Goal: Communication & Community: Answer question/provide support

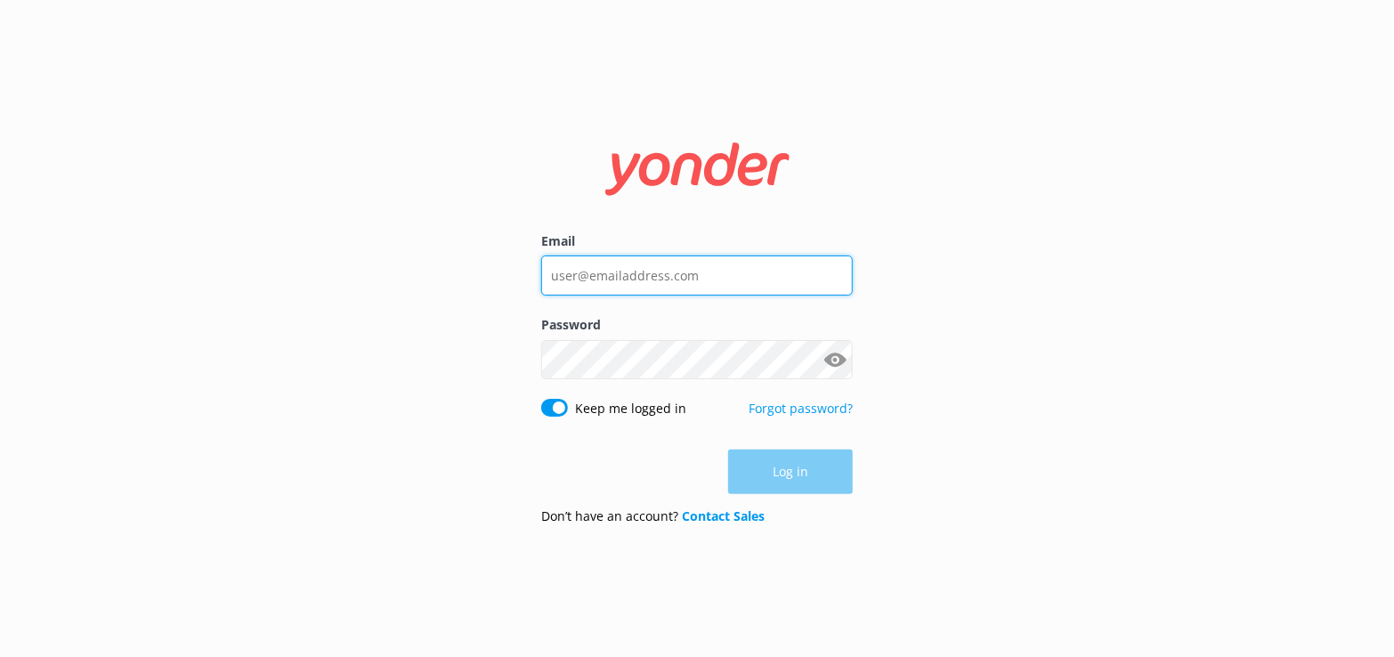
type input "[EMAIL_ADDRESS][DOMAIN_NAME]"
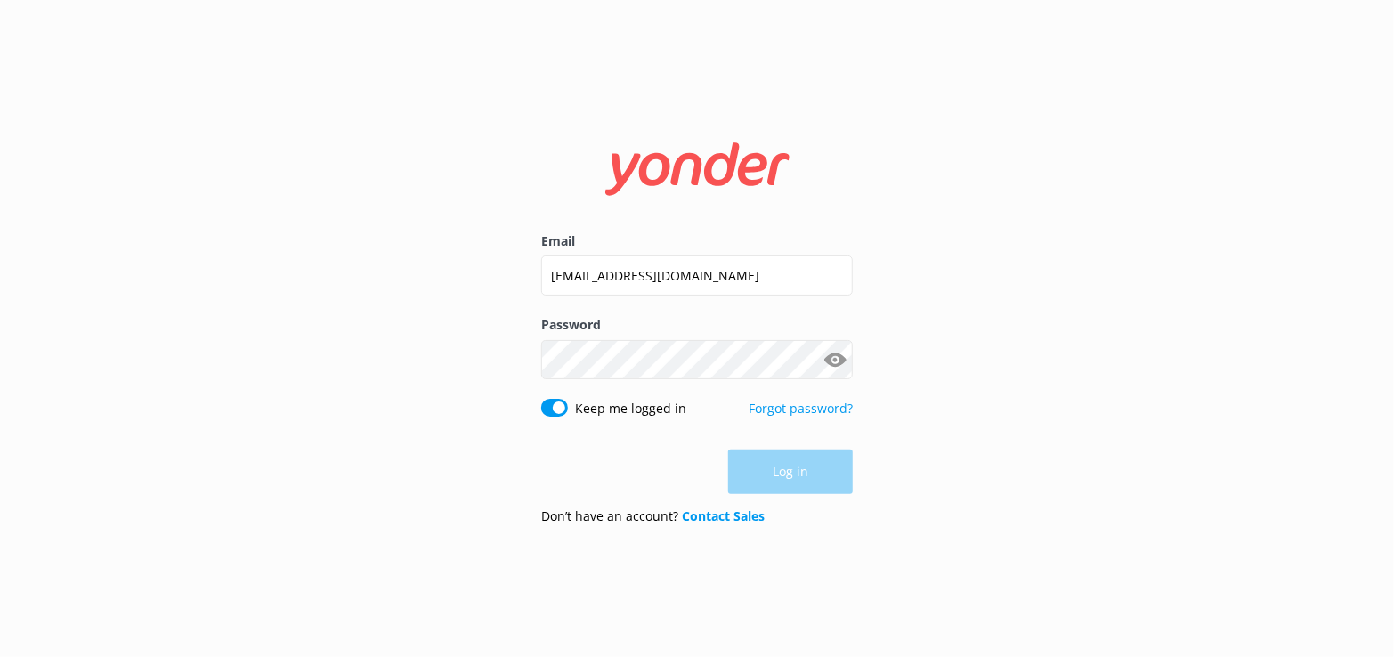
click at [793, 477] on div "Log in" at bounding box center [697, 472] width 312 height 45
click at [769, 475] on button "Log in" at bounding box center [790, 473] width 125 height 45
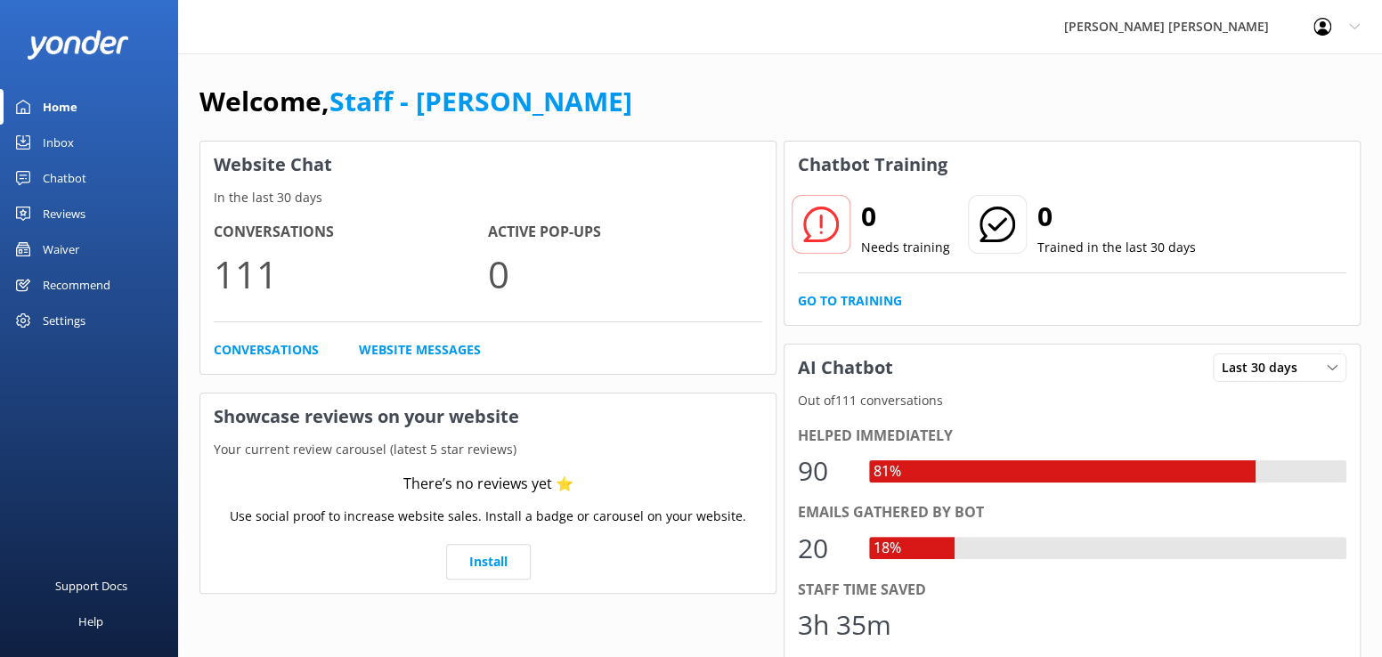
click at [76, 137] on link "Inbox" at bounding box center [89, 143] width 178 height 36
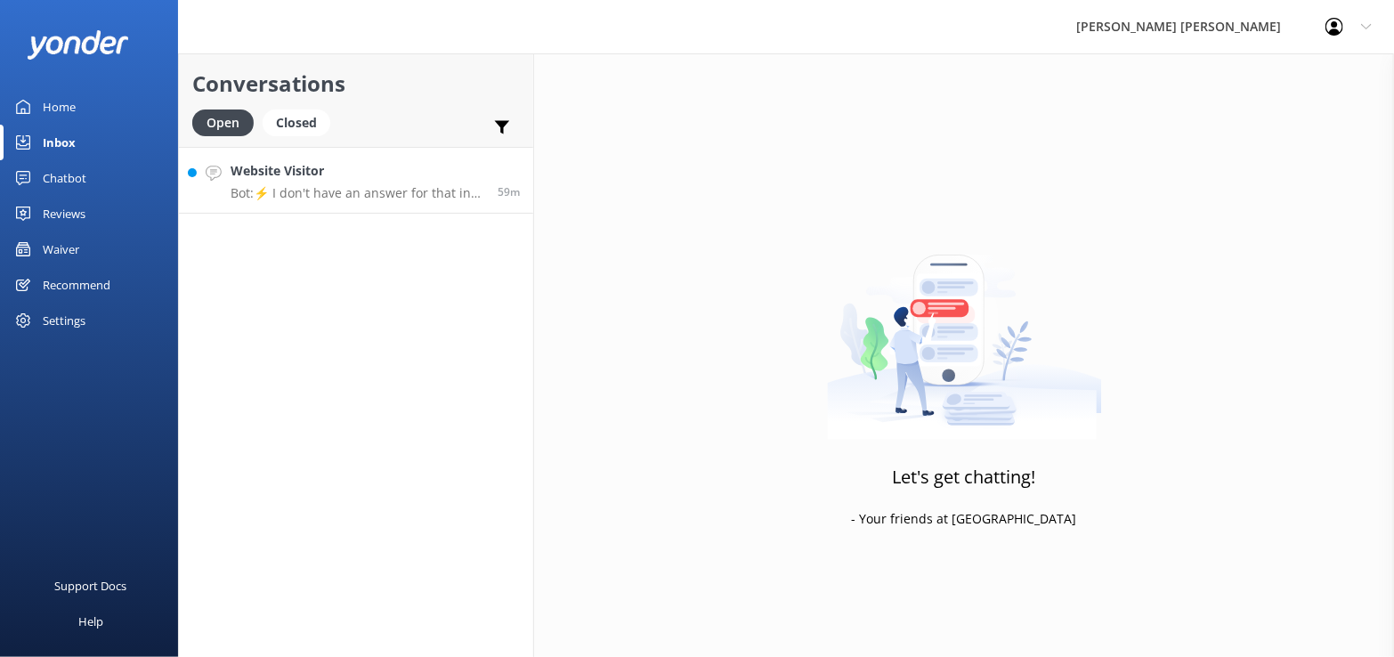
click at [367, 183] on div "Website Visitor Bot: ⚡ I don't have an answer for that in my knowledge base. Pl…" at bounding box center [358, 180] width 254 height 38
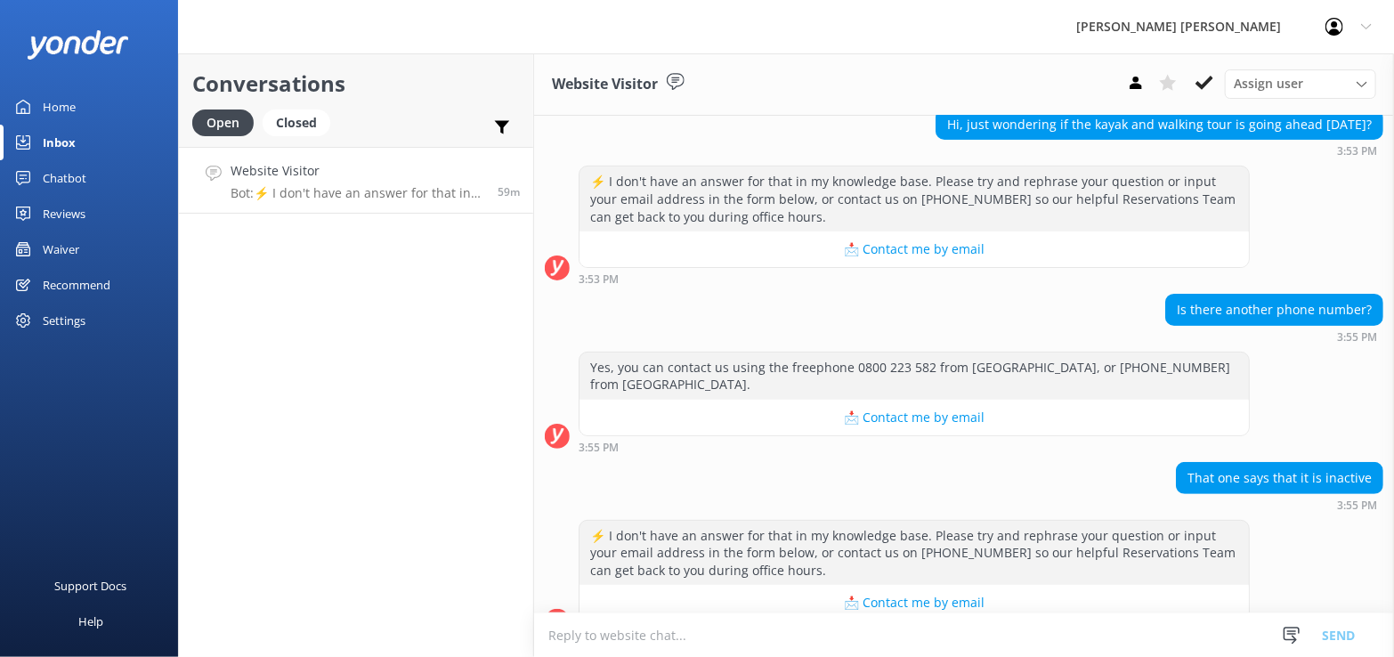
scroll to position [216, 0]
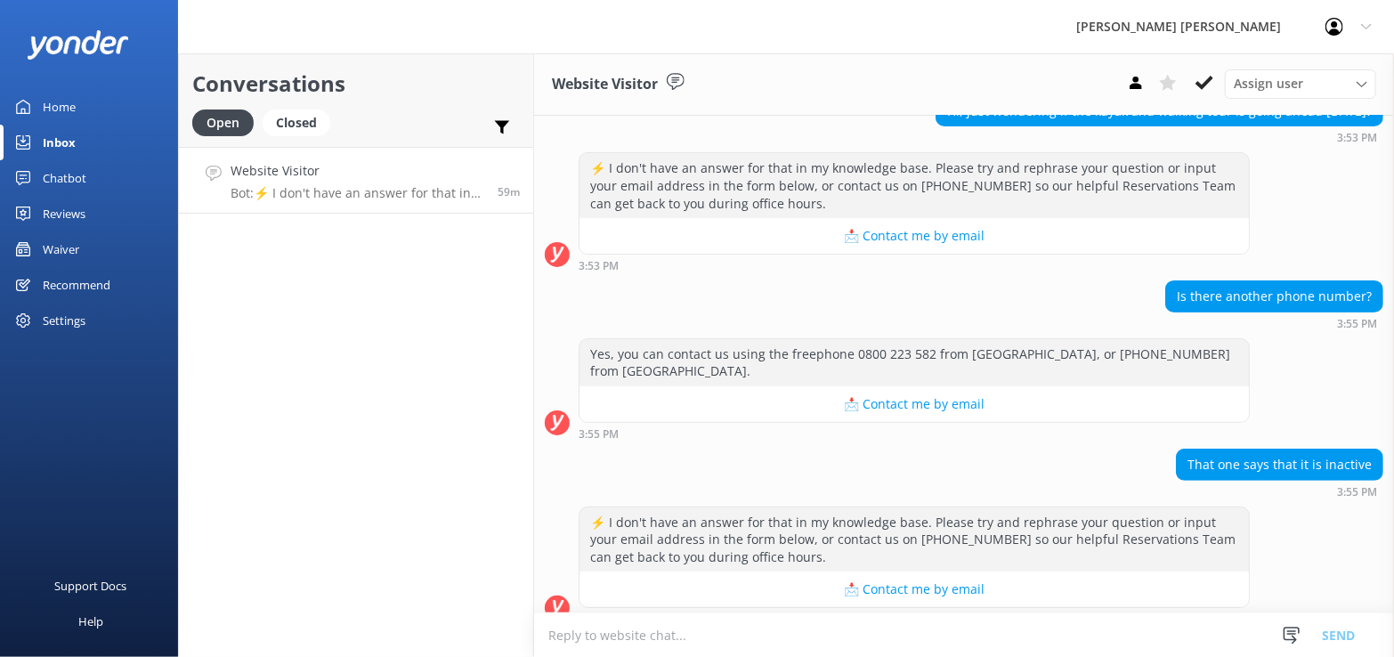
click at [637, 641] on textarea at bounding box center [964, 635] width 860 height 44
type textarea "Spoke to pax."
click at [1340, 636] on button "Send" at bounding box center [1338, 635] width 67 height 45
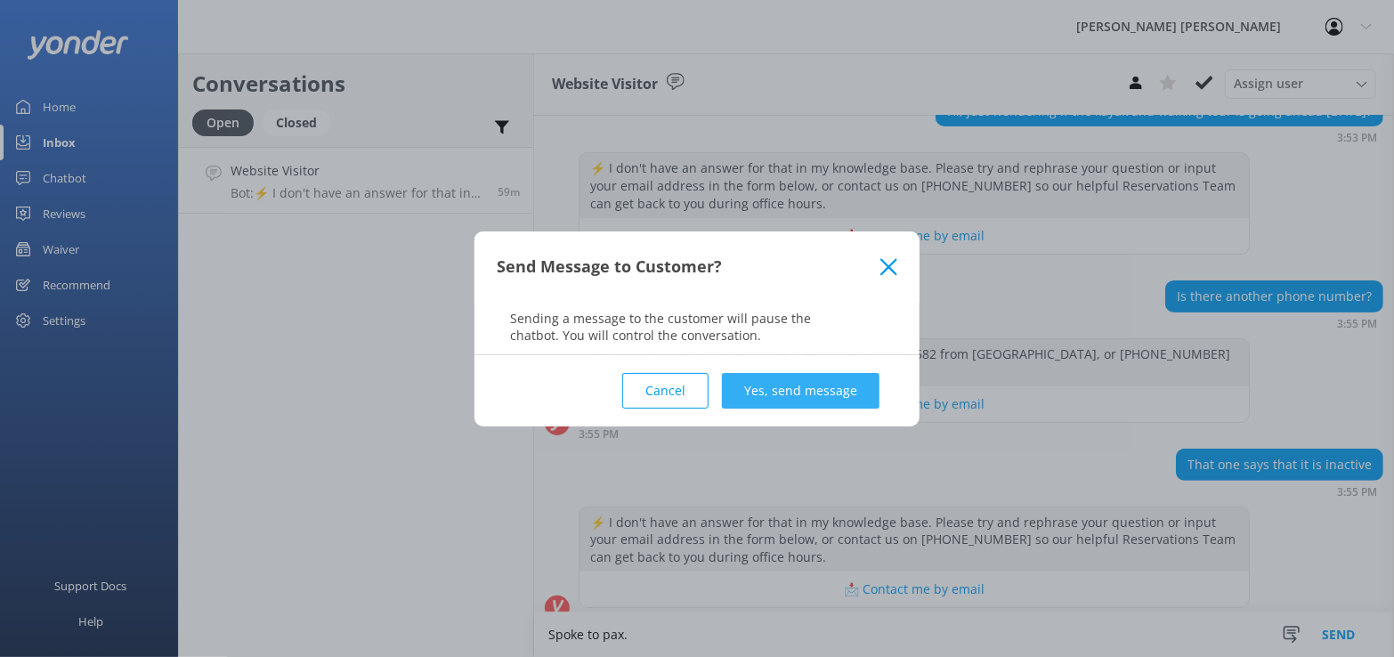
click at [778, 393] on button "Yes, send message" at bounding box center [801, 391] width 158 height 36
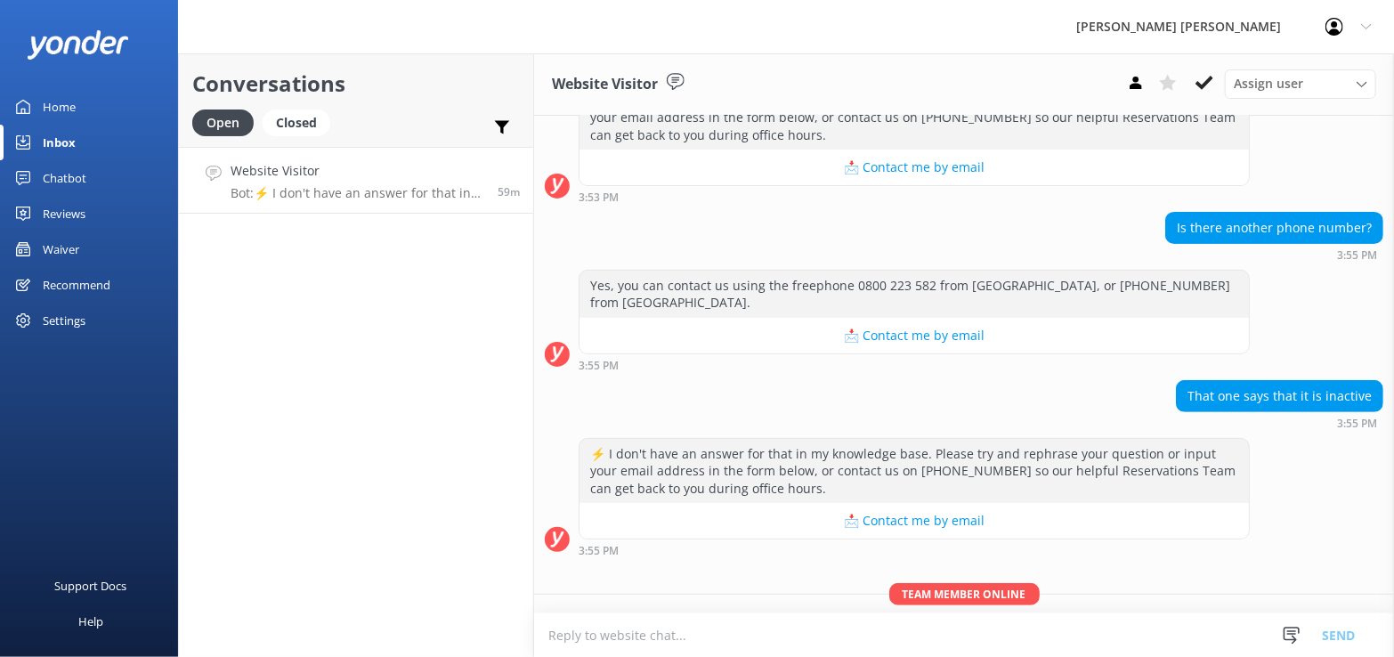
scroll to position [331, 0]
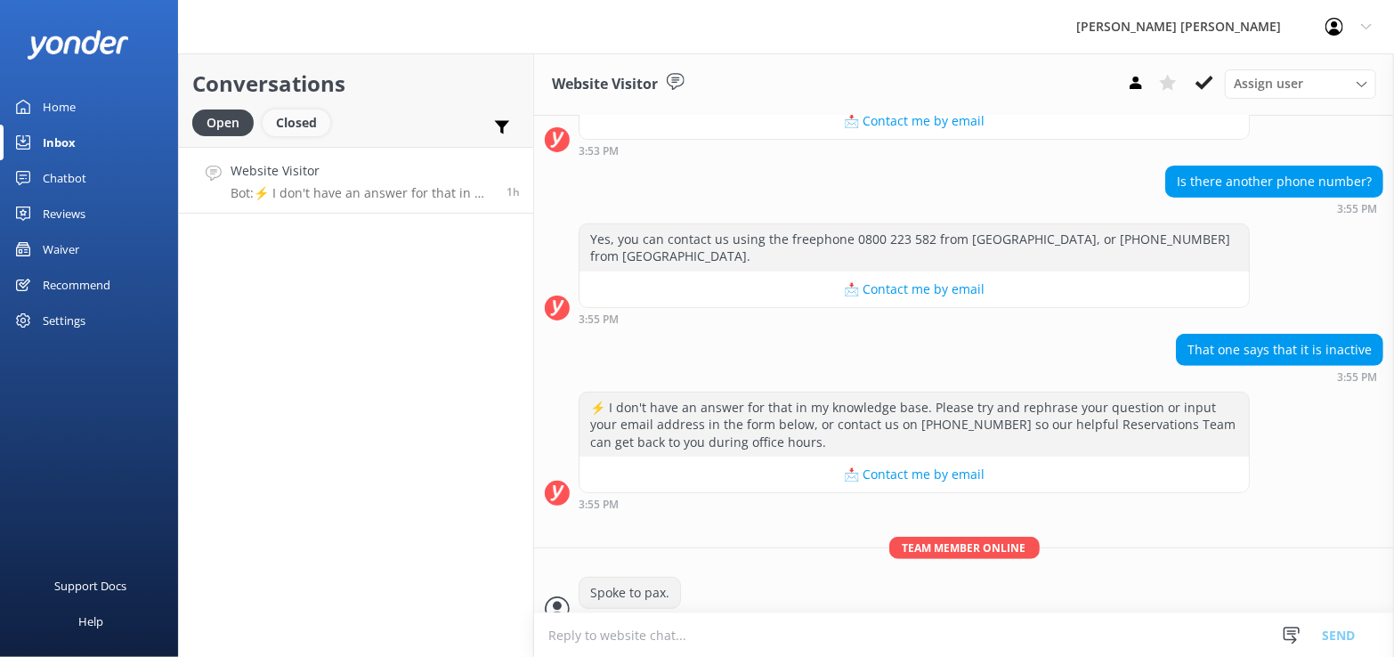
click at [295, 126] on div "Closed" at bounding box center [297, 123] width 68 height 27
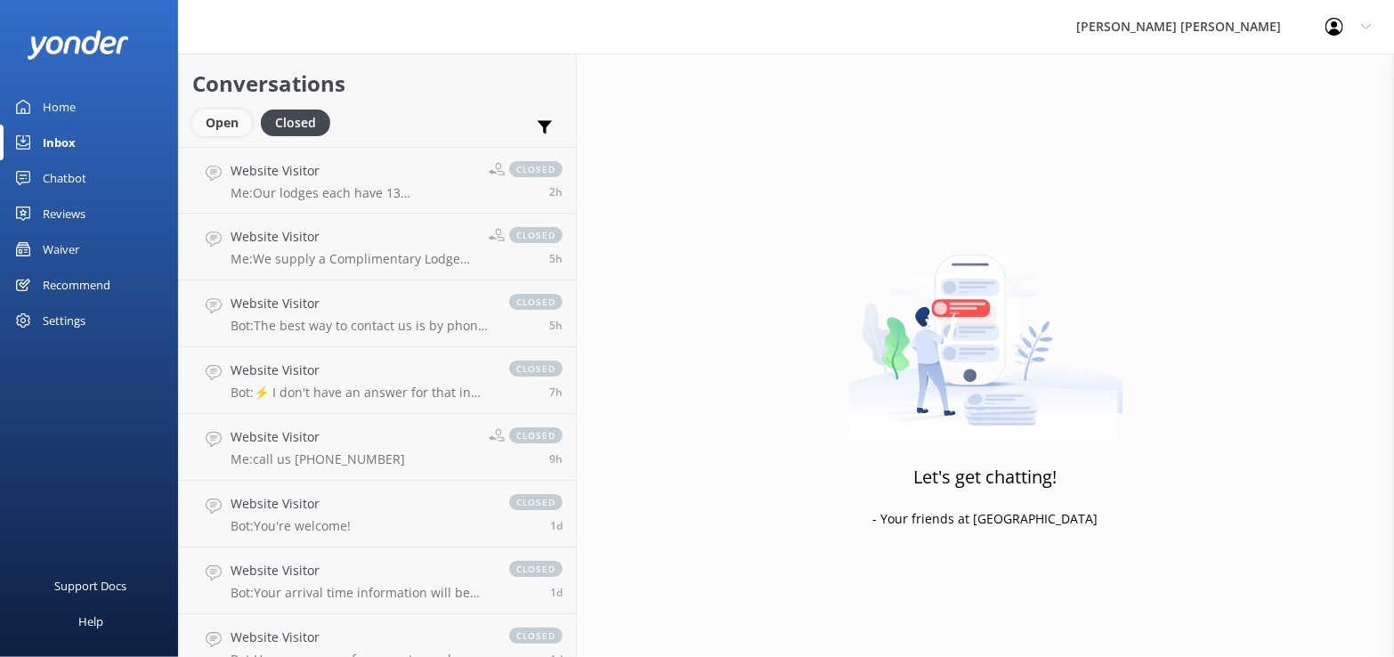
click at [226, 120] on div "Open" at bounding box center [222, 123] width 60 height 27
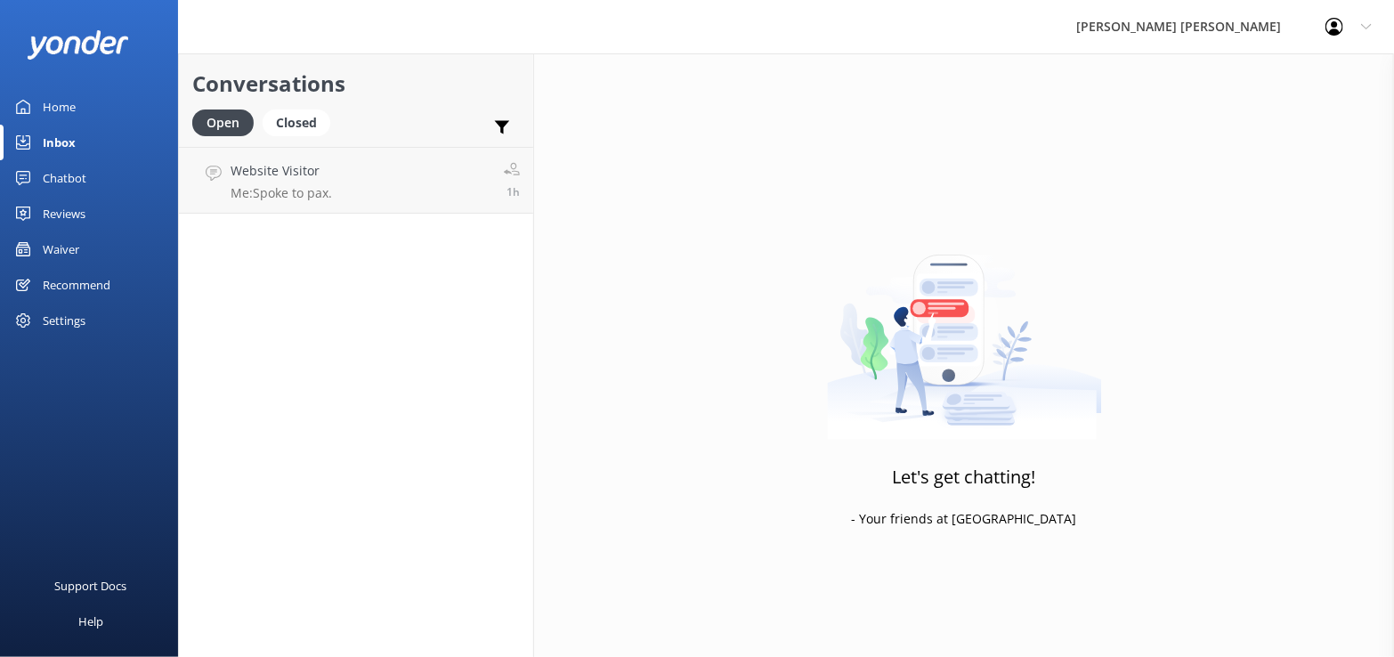
drag, startPoint x: 315, startPoint y: 178, endPoint x: 280, endPoint y: 243, distance: 74.1
click at [277, 245] on div "Conversations Open Closed Important Assigned to me Unassigned Website Visitor M…" at bounding box center [356, 355] width 356 height 604
click at [215, 173] on icon at bounding box center [214, 174] width 16 height 16
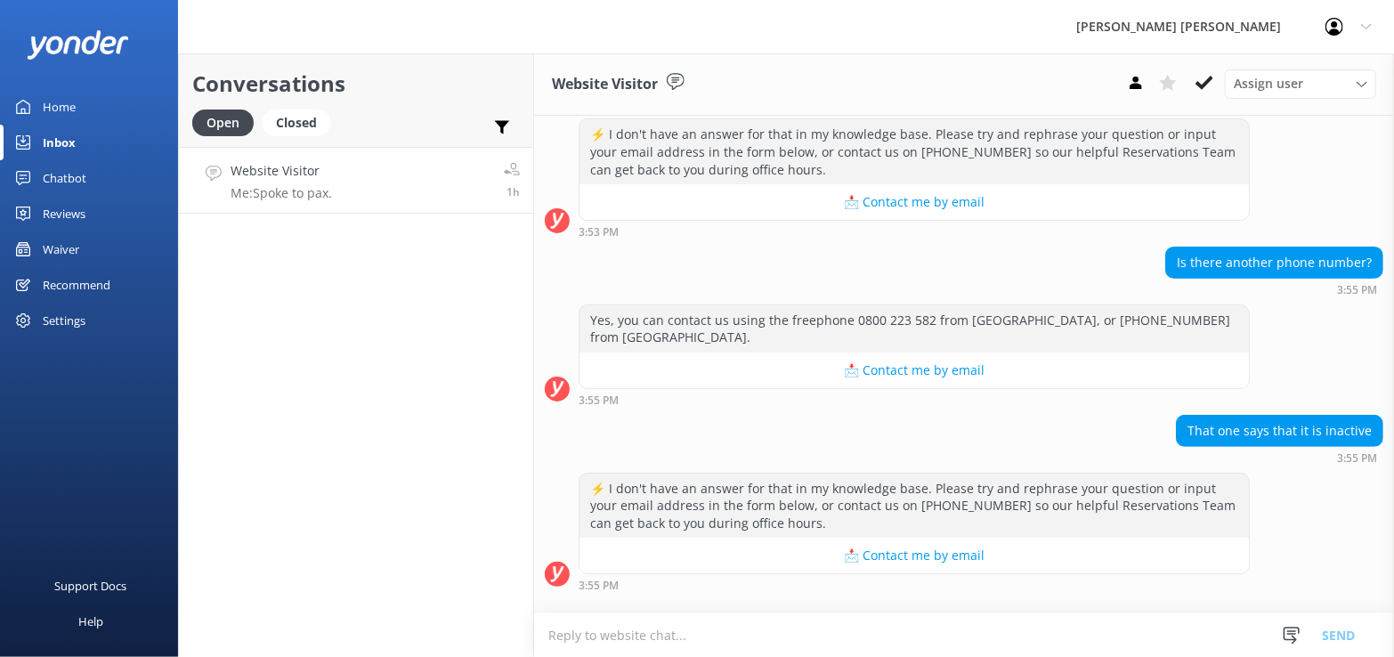
scroll to position [331, 0]
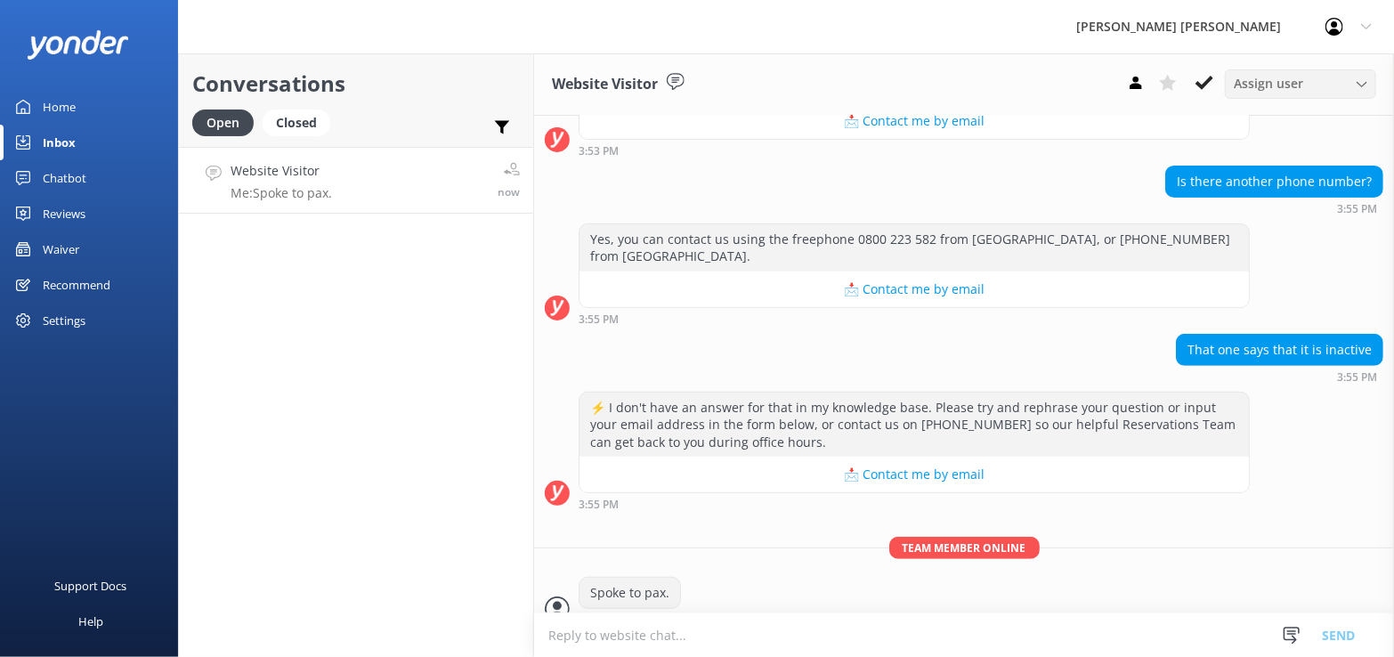
click at [1367, 85] on icon at bounding box center [1362, 84] width 11 height 11
click at [1211, 84] on icon at bounding box center [1205, 83] width 18 height 18
